Goal: Transaction & Acquisition: Purchase product/service

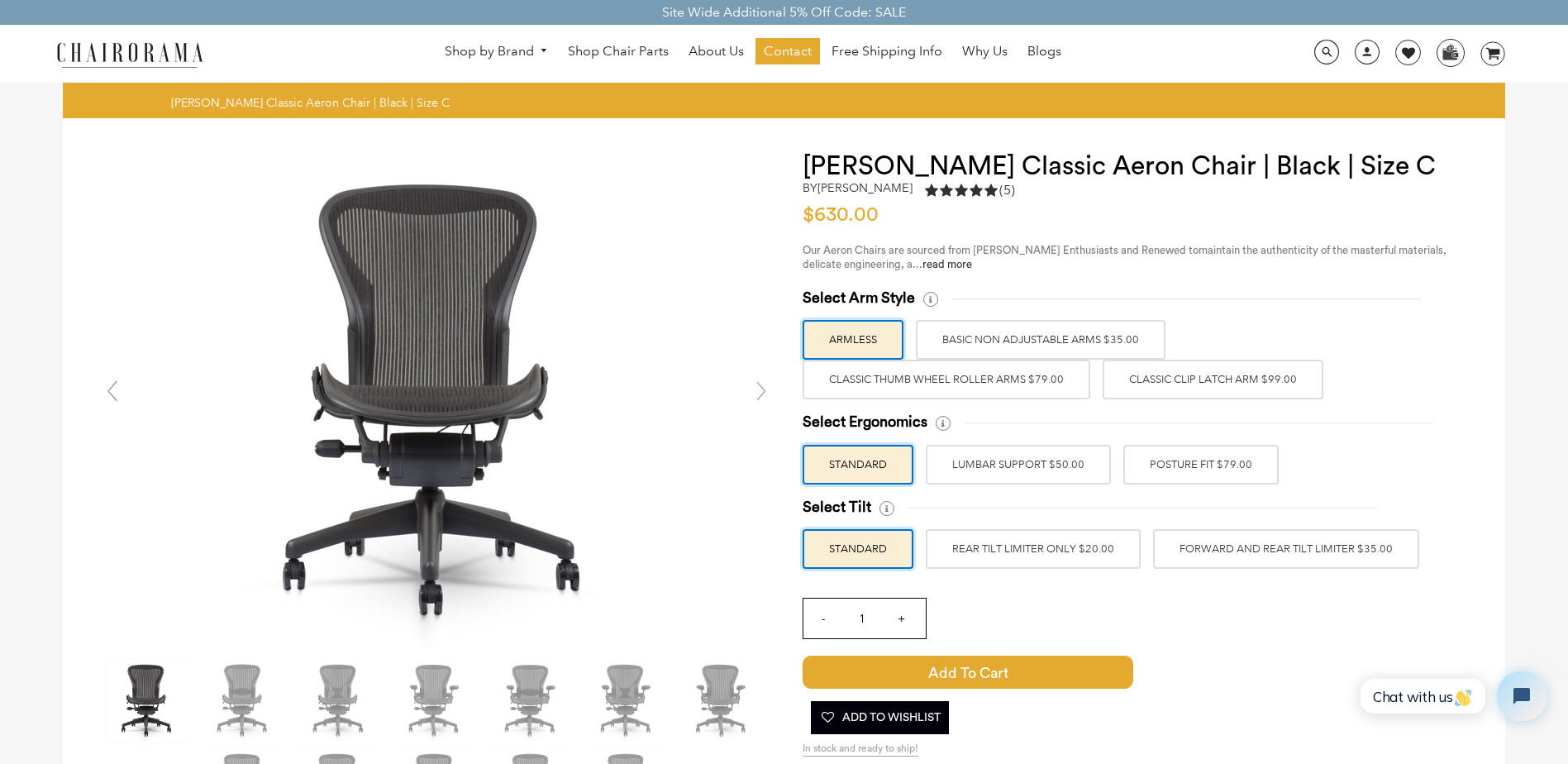
click at [1241, 376] on label "Classic Clip Latch Arm $99.00" at bounding box center [1213, 380] width 221 height 40
click at [0, 0] on input "Classic Clip Latch Arm $99.00" at bounding box center [0, 0] width 0 height 0
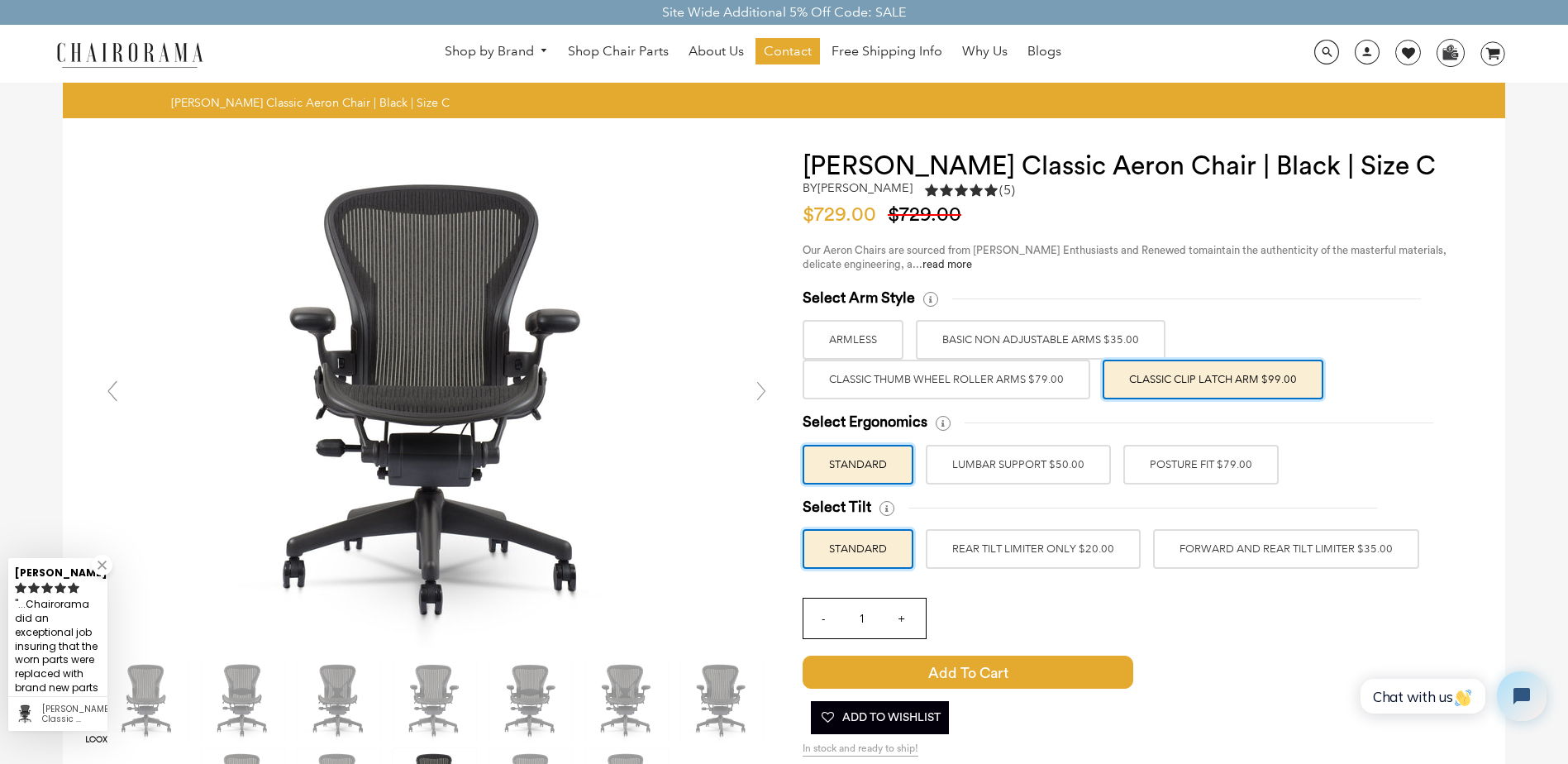
click at [1010, 372] on label "Classic Thumb Wheel Roller Arms $79.00" at bounding box center [946, 380] width 288 height 40
click at [0, 0] on input "Classic Thumb Wheel Roller Arms $79.00" at bounding box center [0, 0] width 0 height 0
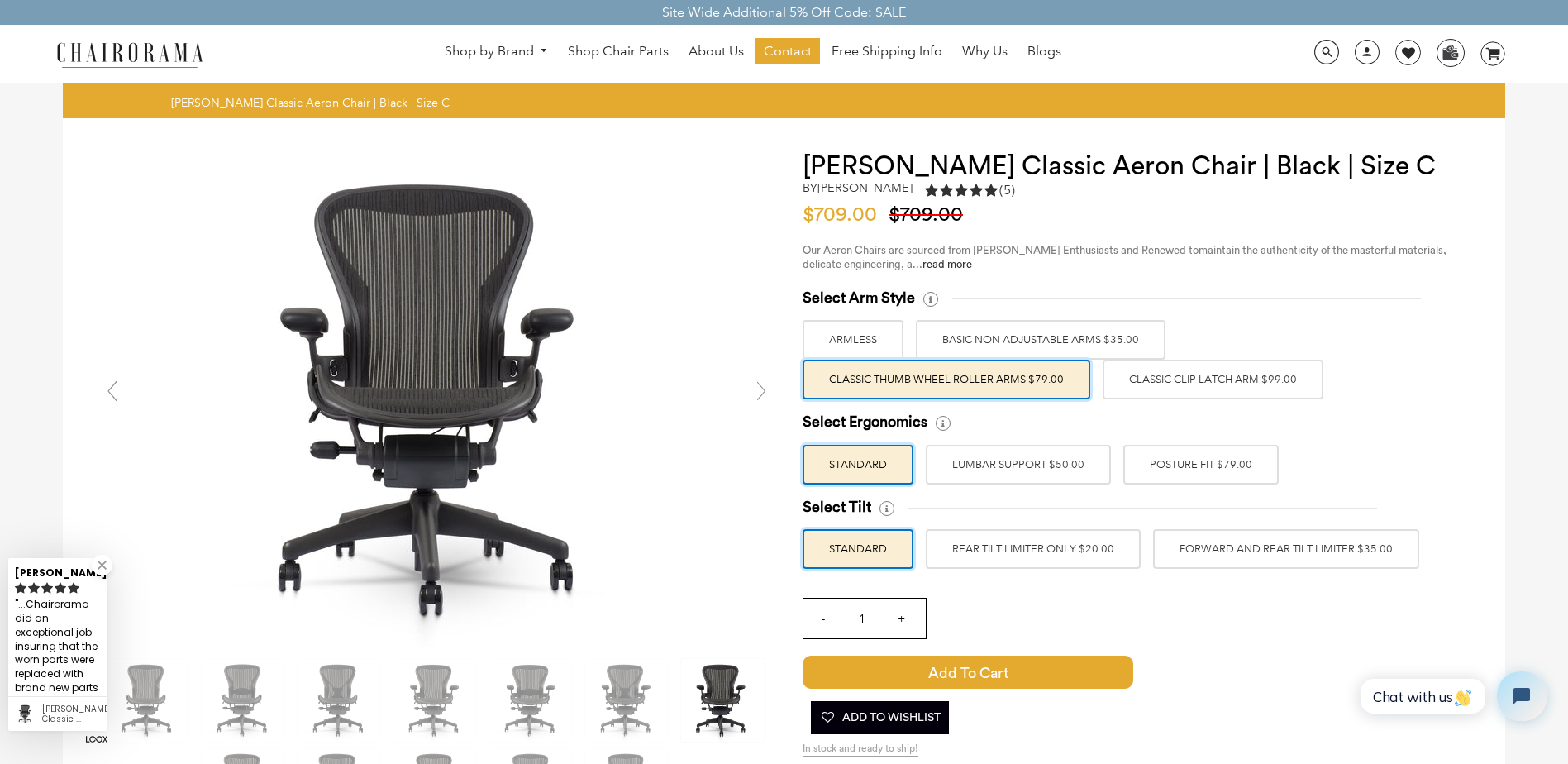
click at [1166, 382] on label "Classic Clip Latch Arm $99.00" at bounding box center [1213, 380] width 221 height 40
click at [0, 0] on input "Classic Clip Latch Arm $99.00" at bounding box center [0, 0] width 0 height 0
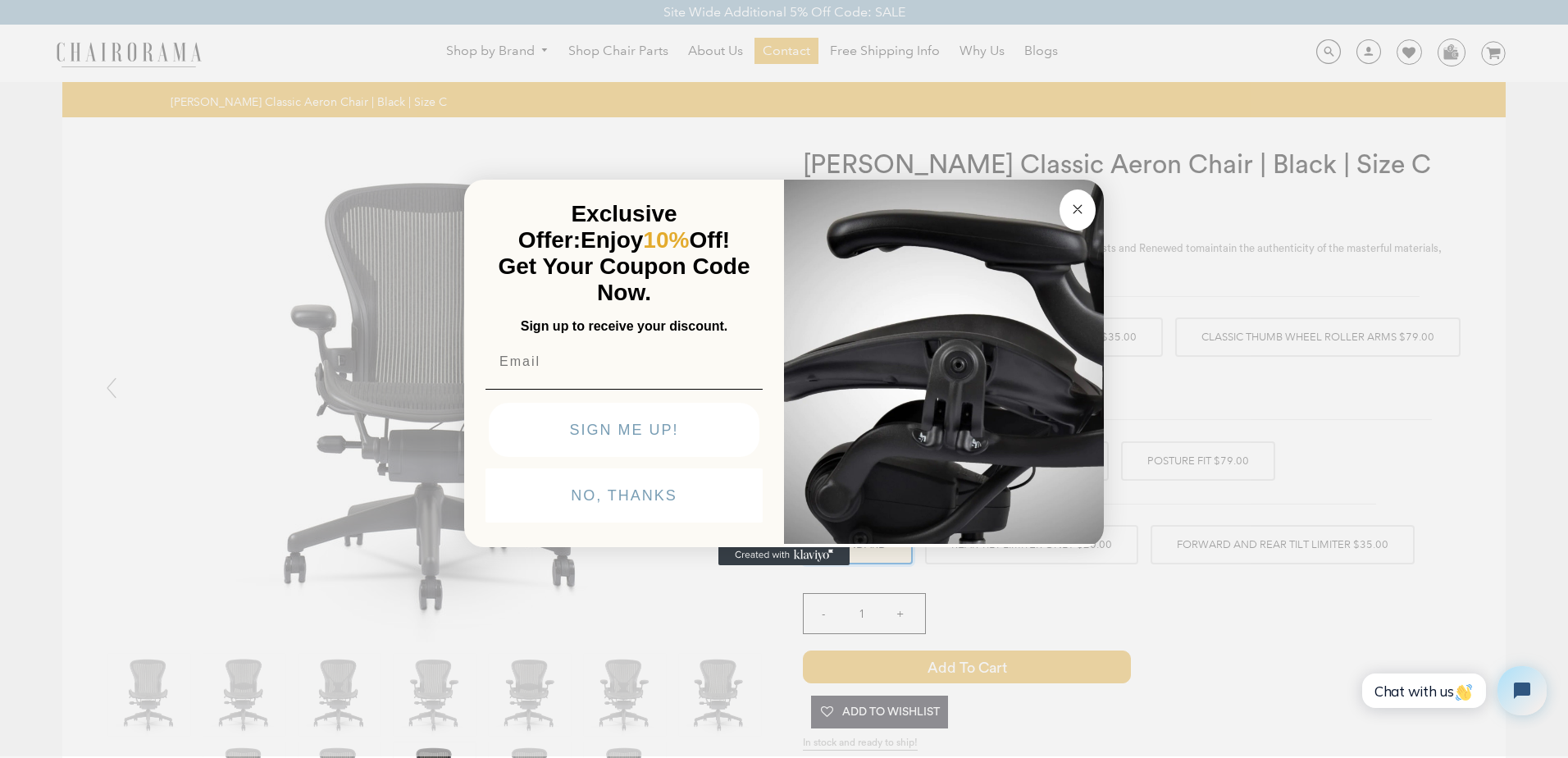
click at [1079, 207] on circle "Close dialog" at bounding box center [1077, 210] width 19 height 19
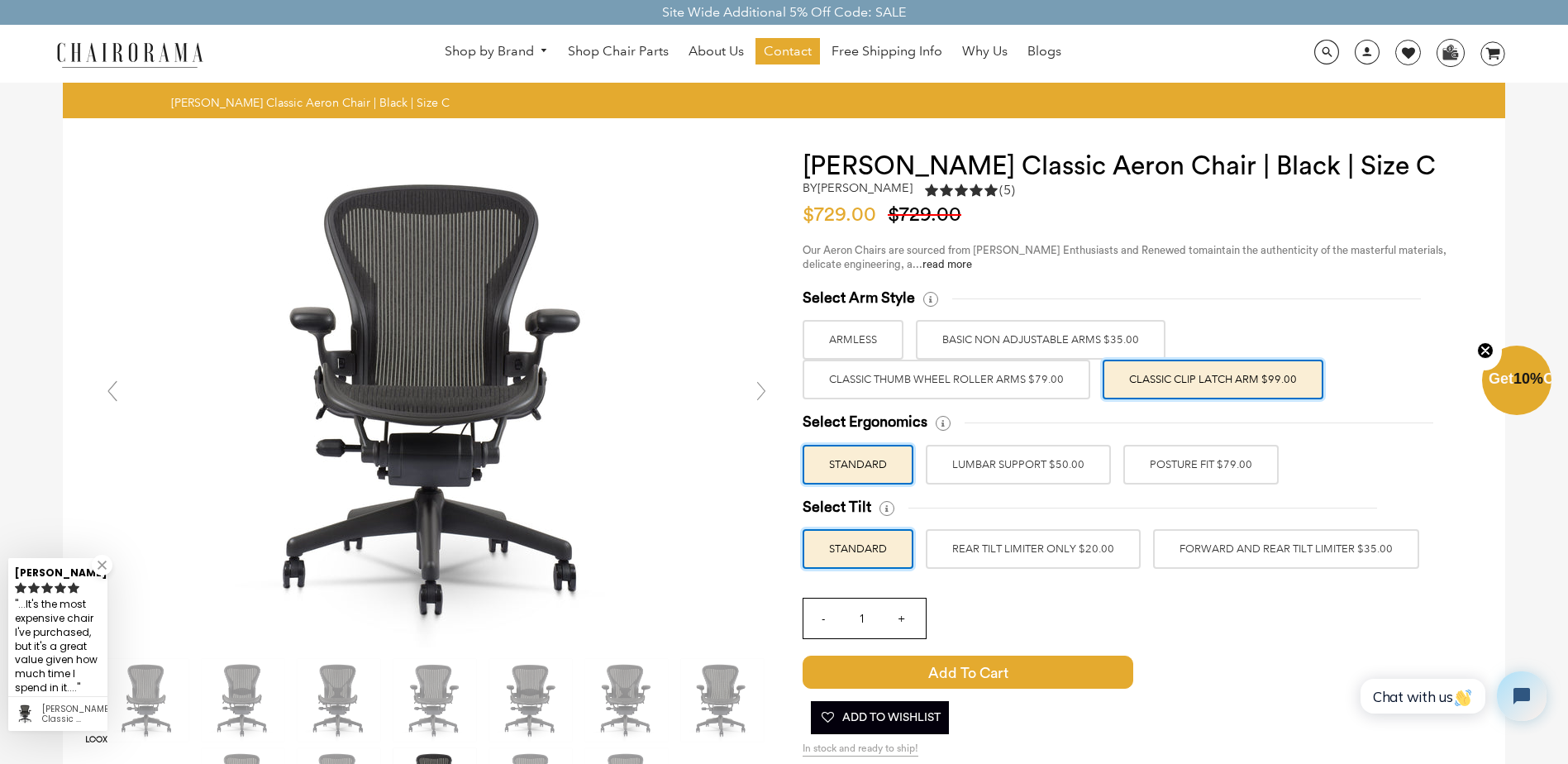
click at [1182, 463] on label "POSTURE FIT $79.00" at bounding box center [1201, 465] width 155 height 40
click at [0, 0] on input "POSTURE FIT $79.00" at bounding box center [0, 0] width 0 height 0
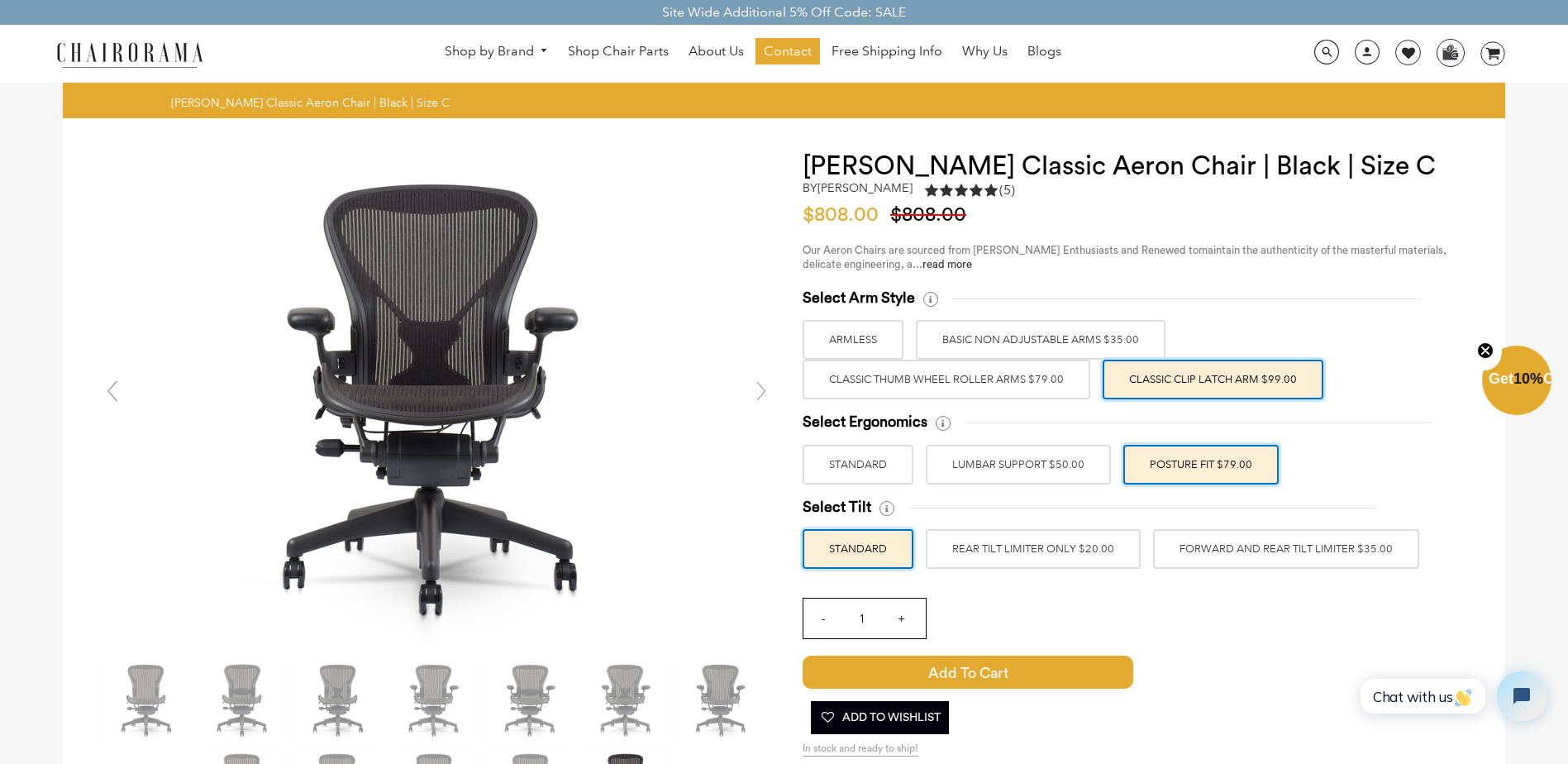
click at [1263, 554] on label "FORWARD AND REAR TILT LIMITER $35.00" at bounding box center [1286, 550] width 266 height 40
click at [0, 0] on input "FORWARD AND REAR TILT LIMITER $35.00" at bounding box center [0, 0] width 0 height 0
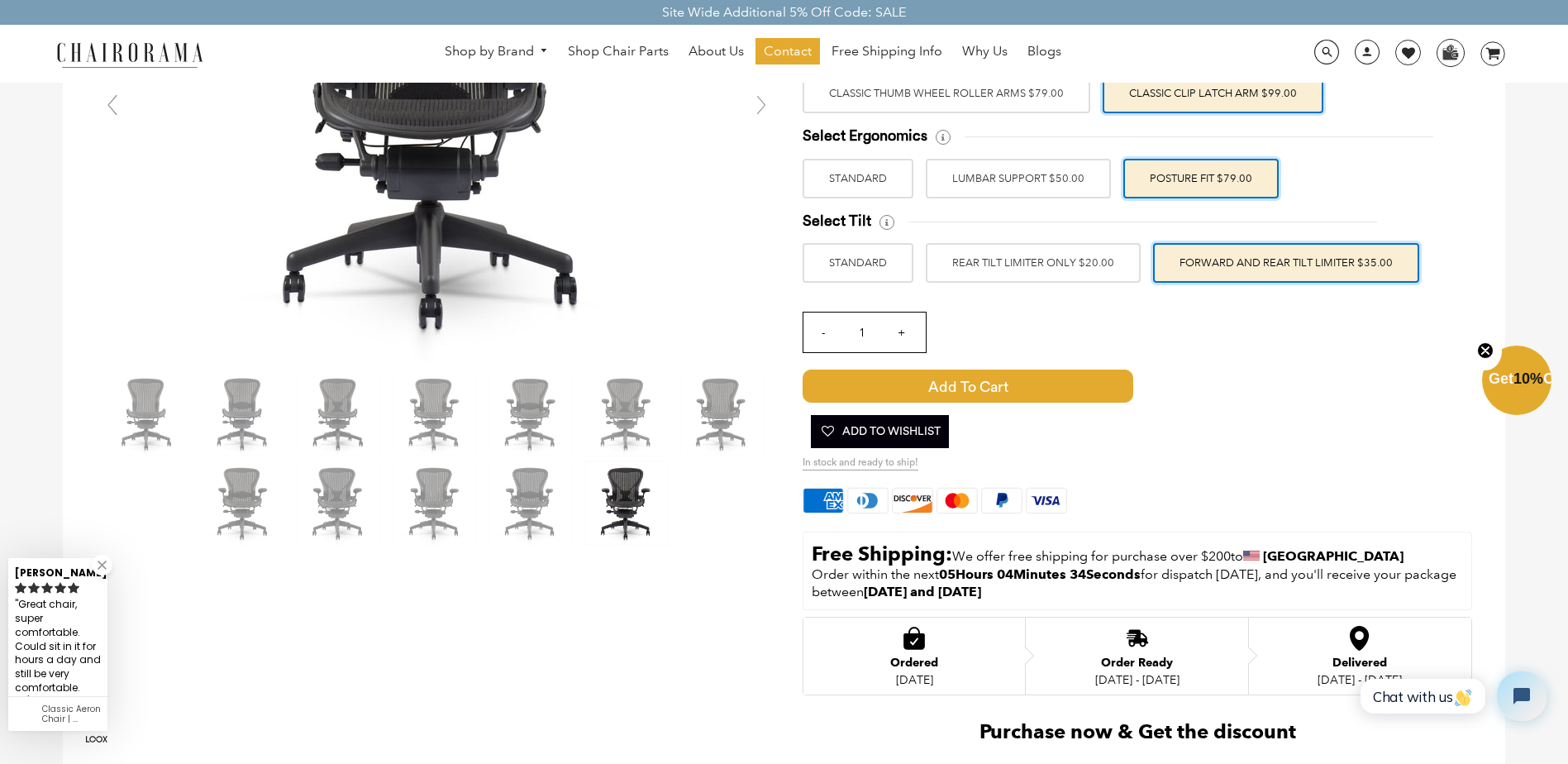
scroll to position [248, 0]
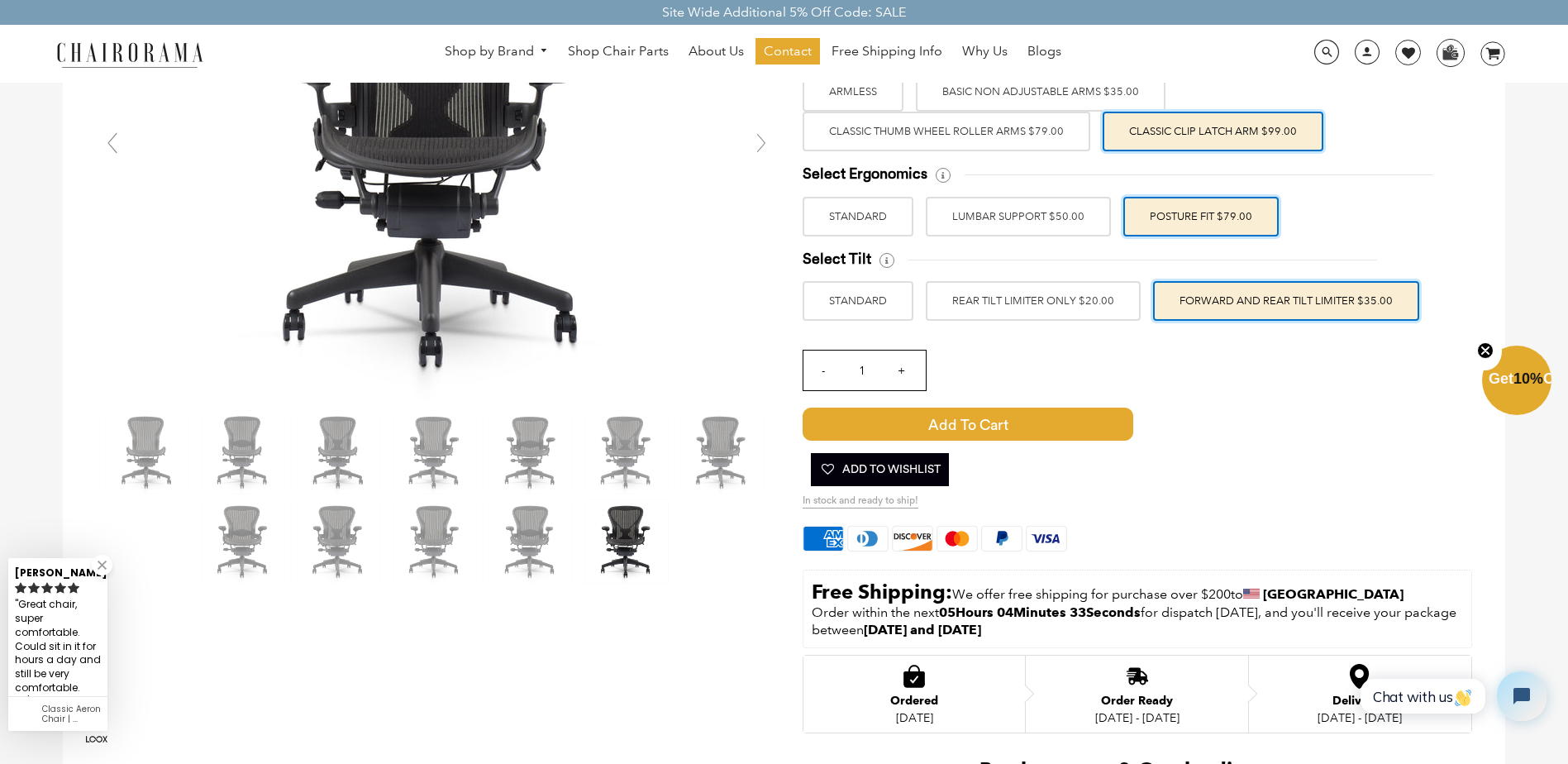
click at [893, 304] on label "STANDARD" at bounding box center [858, 301] width 111 height 40
click at [0, 0] on input "STANDARD" at bounding box center [0, 0] width 0 height 0
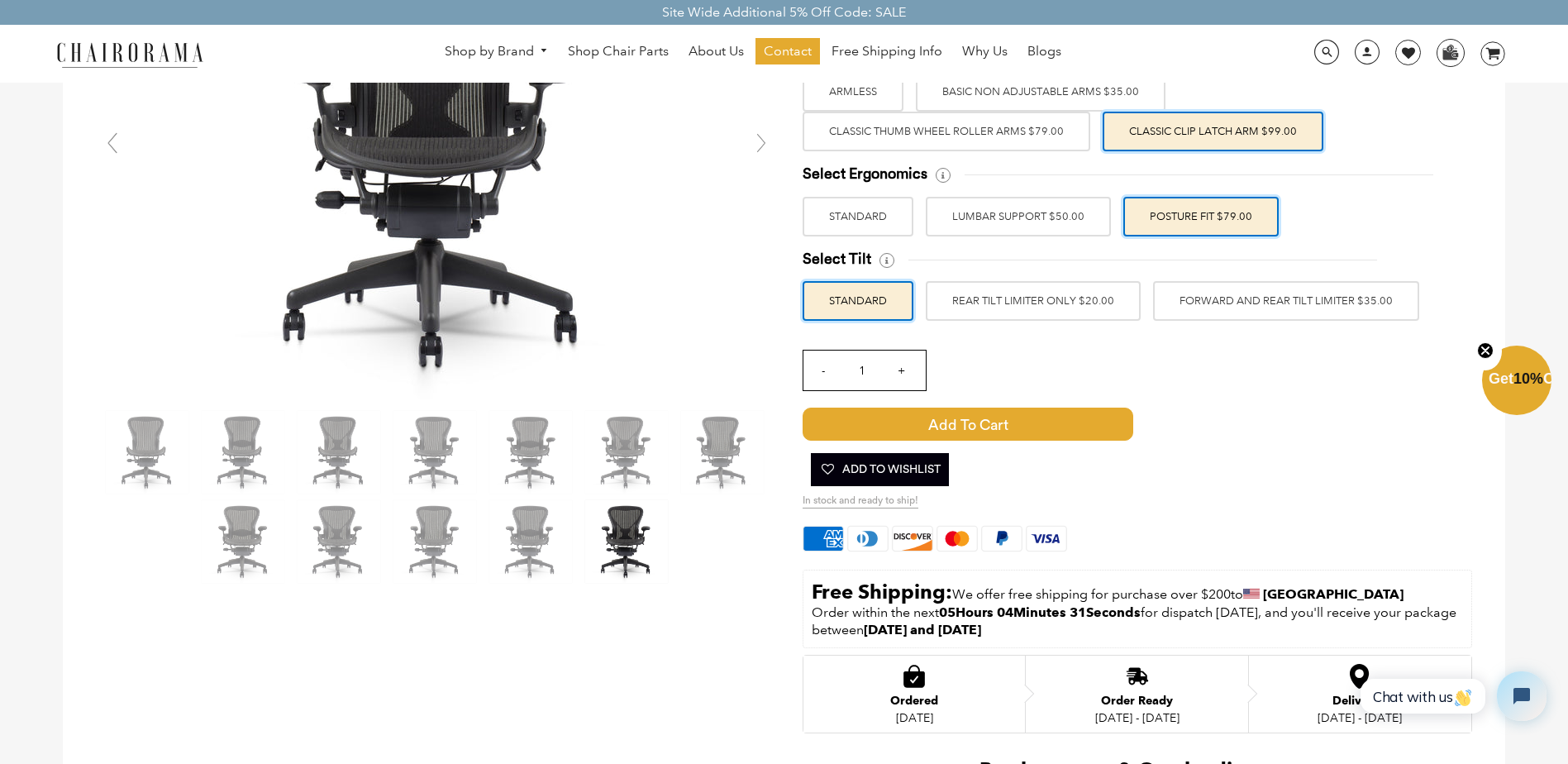
click at [1202, 291] on label "FORWARD AND REAR TILT LIMITER $35.00" at bounding box center [1286, 301] width 266 height 40
click at [0, 0] on input "FORWARD AND REAR TILT LIMITER $35.00" at bounding box center [0, 0] width 0 height 0
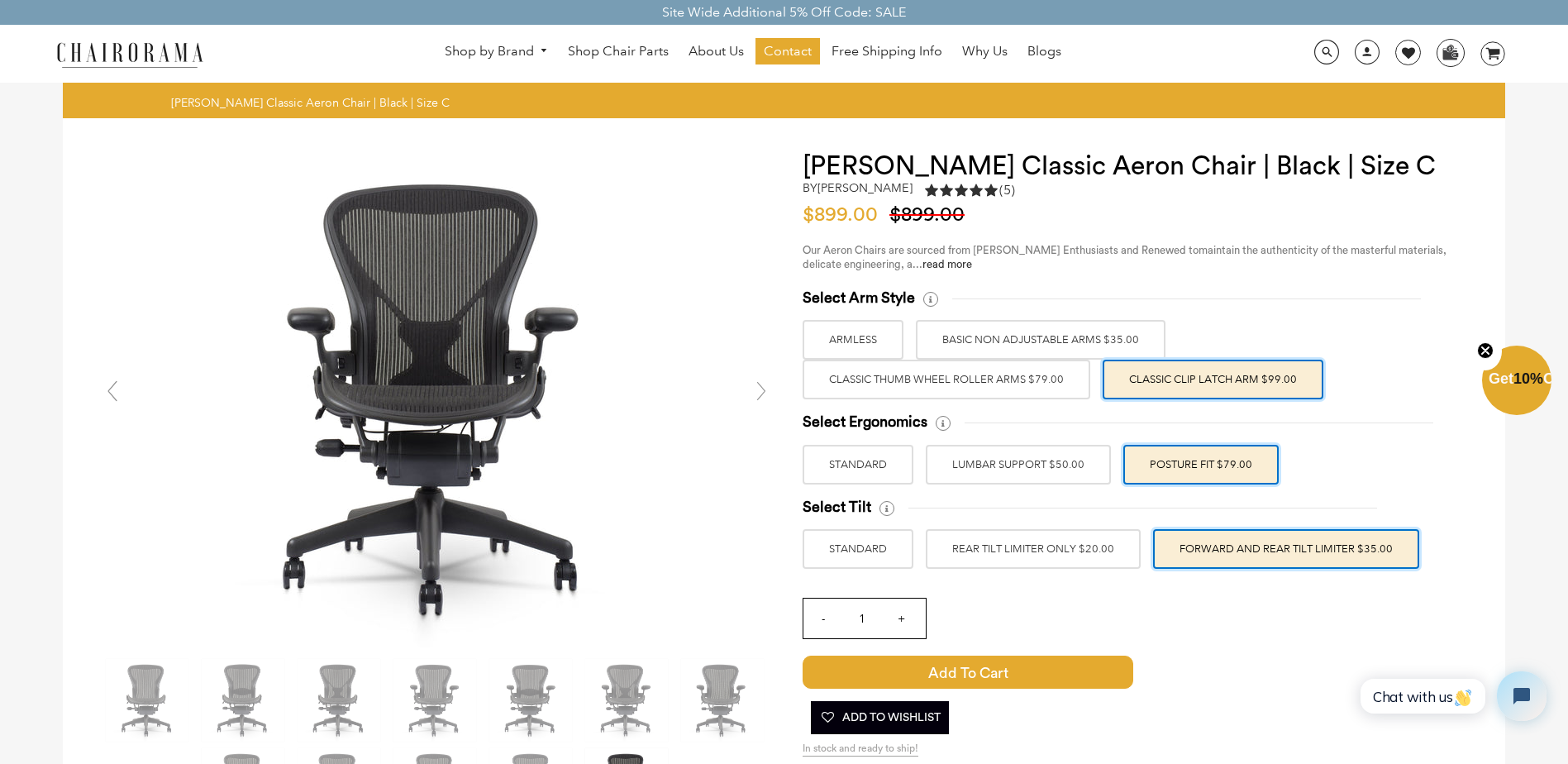
scroll to position [82, 0]
